Goal: Find specific page/section: Find specific page/section

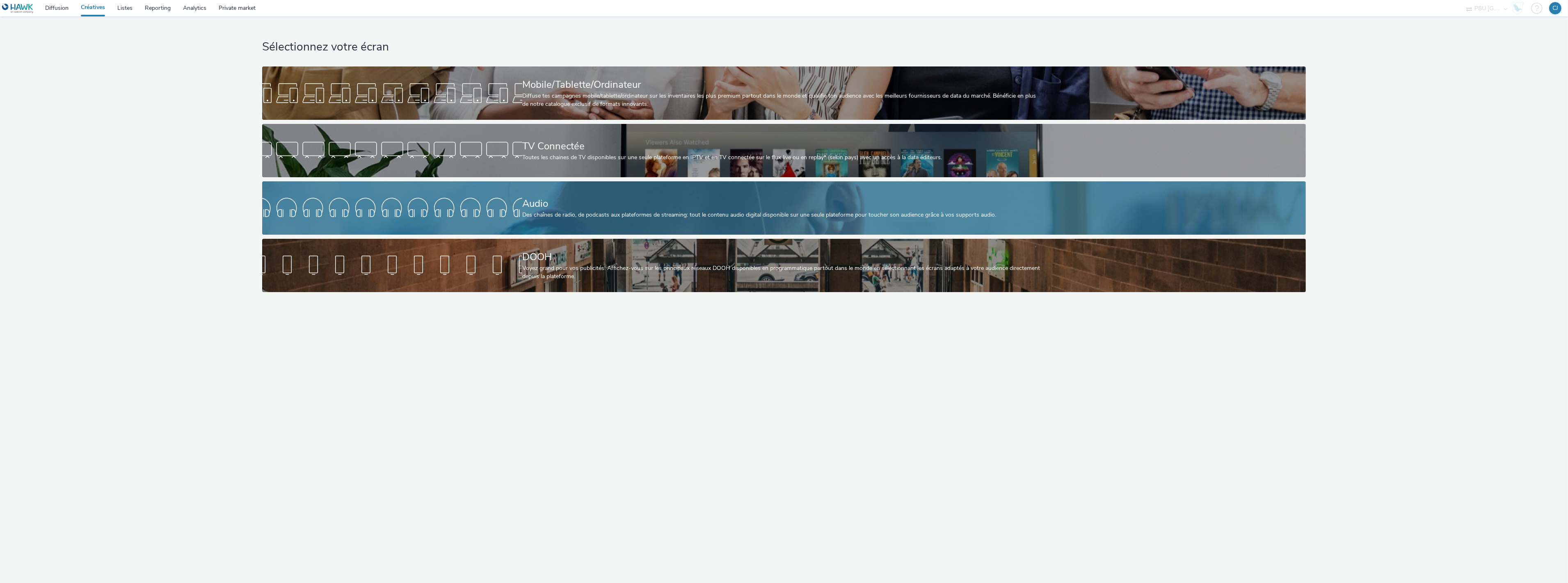
click at [555, 211] on div "Des chaînes de radio, de podcasts aux plateformes de streaming: tout le contenu…" at bounding box center [782, 214] width 520 height 8
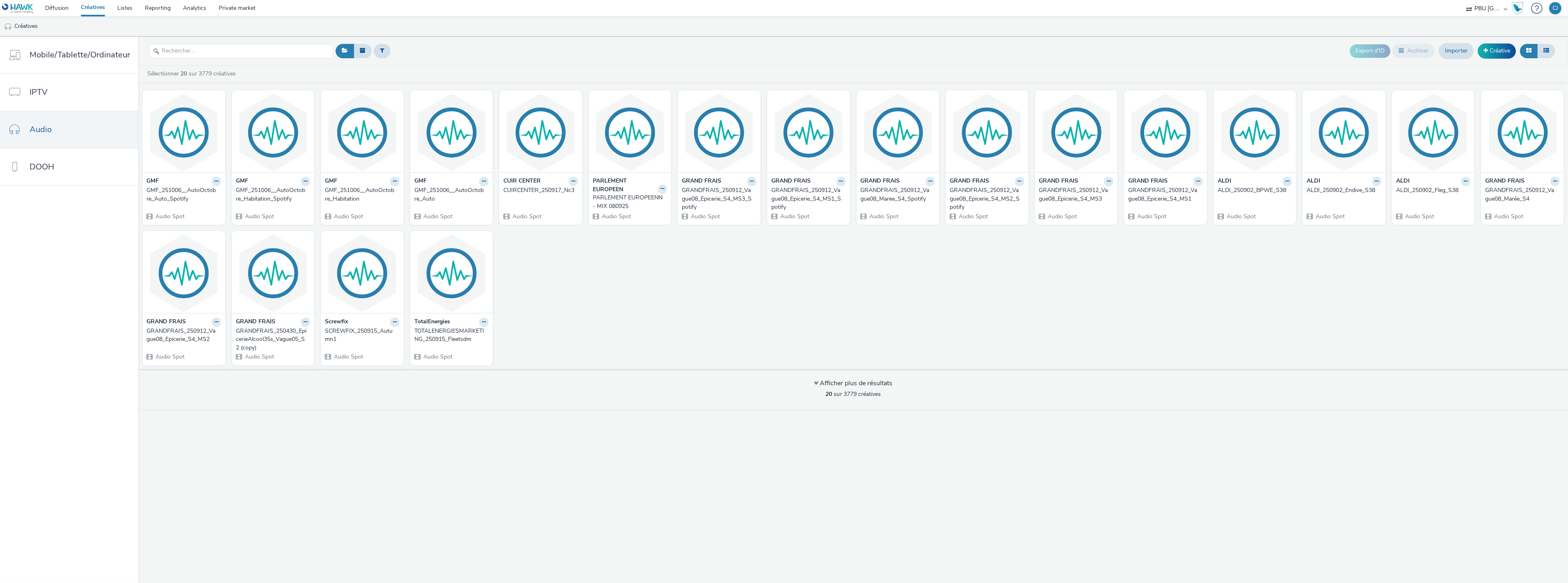
click at [437, 195] on div "GMF_251006__AutoOctobre_Auto" at bounding box center [450, 195] width 71 height 17
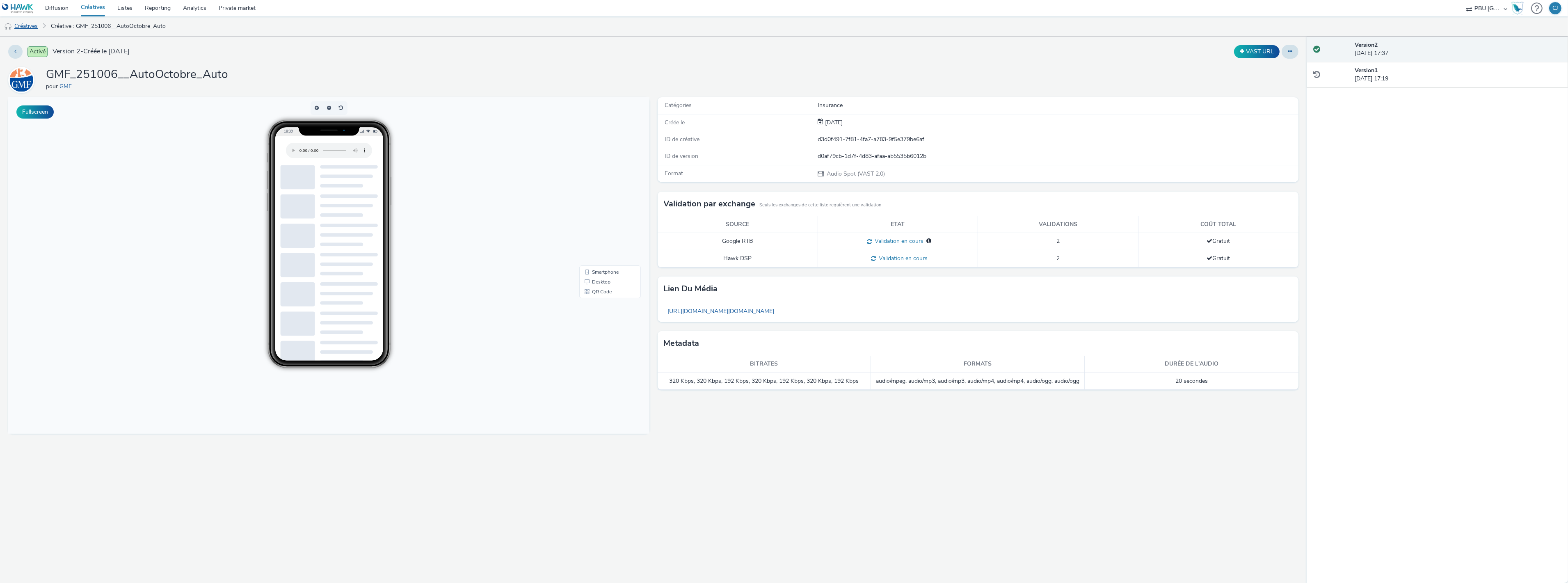
click at [35, 26] on link "Créatives" at bounding box center [21, 26] width 42 height 19
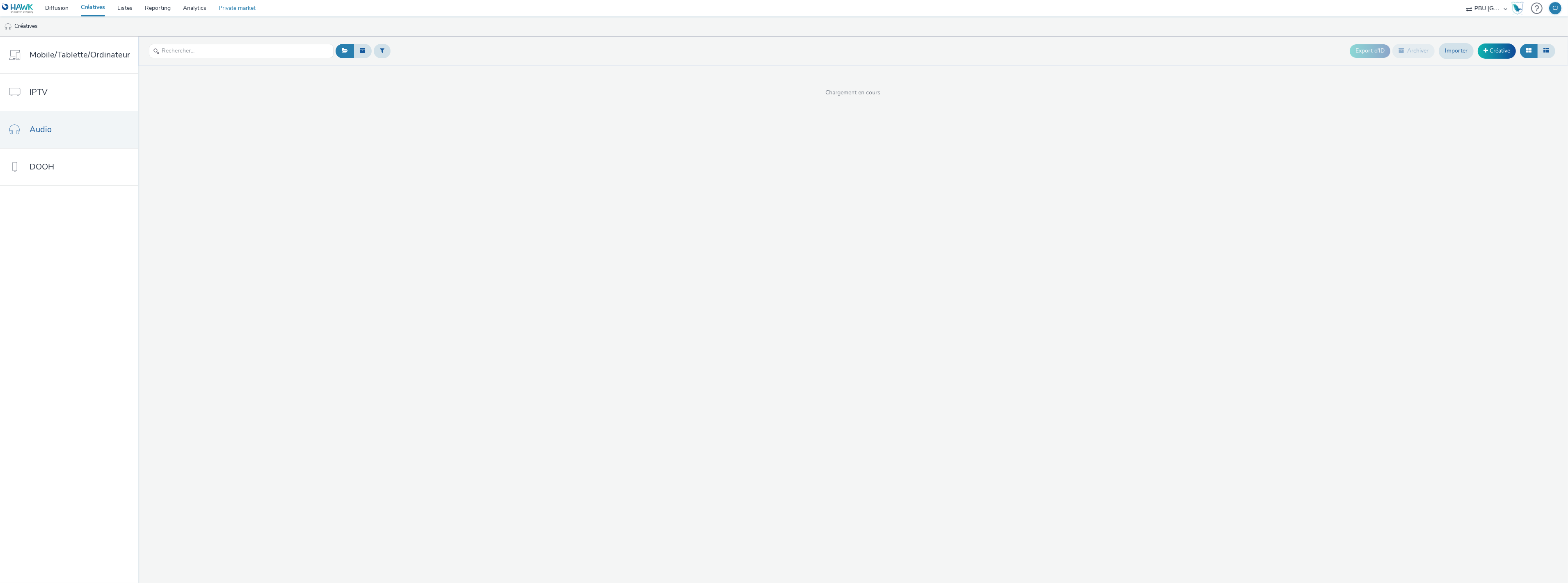
click at [235, 7] on link "Private market" at bounding box center [237, 8] width 49 height 16
